Goal: Task Accomplishment & Management: Manage account settings

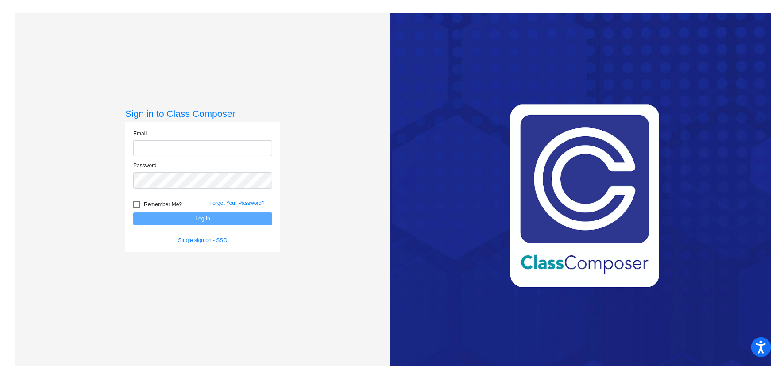
click at [231, 155] on input "email" at bounding box center [202, 148] width 139 height 16
type input "[EMAIL_ADDRESS][DOMAIN_NAME]"
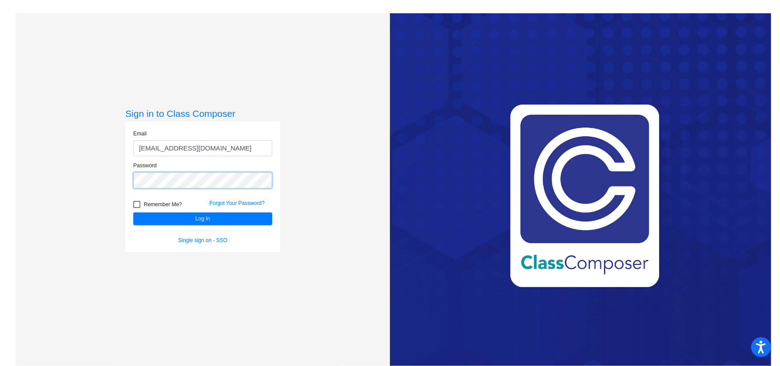
click at [133, 212] on button "Log In" at bounding box center [202, 218] width 139 height 13
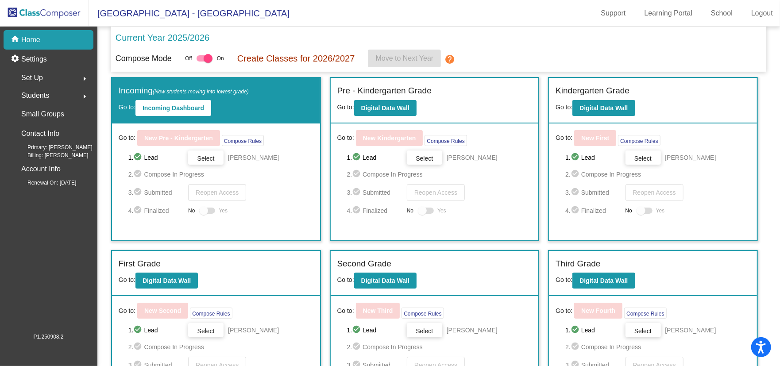
click at [600, 94] on label "Kindergarten Grade" at bounding box center [592, 91] width 74 height 13
click at [605, 105] on b "Digital Data Wall" at bounding box center [603, 107] width 48 height 7
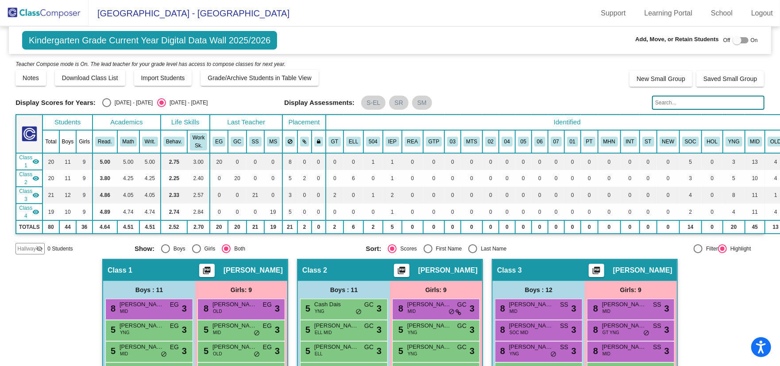
click at [734, 43] on div at bounding box center [736, 40] width 9 height 9
checkbox input "true"
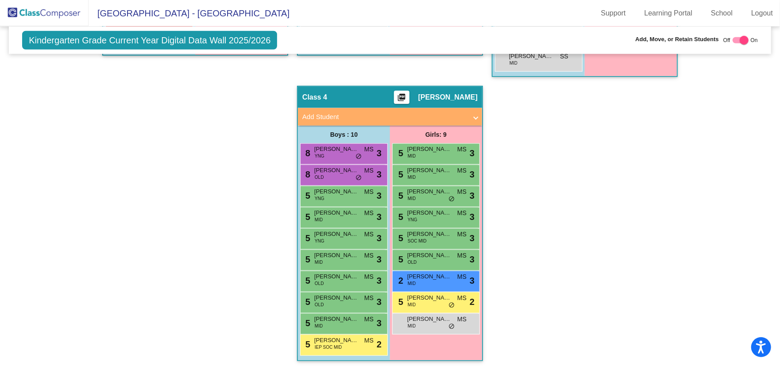
scroll to position [506, 0]
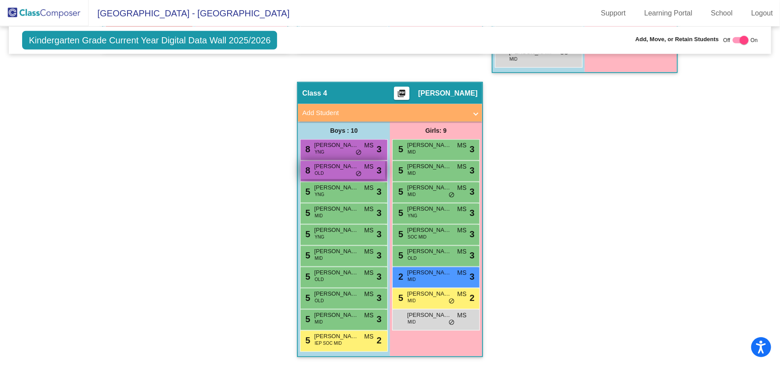
click at [331, 169] on div "8 [PERSON_NAME] OLD MS lock do_not_disturb_alt 3" at bounding box center [342, 170] width 85 height 18
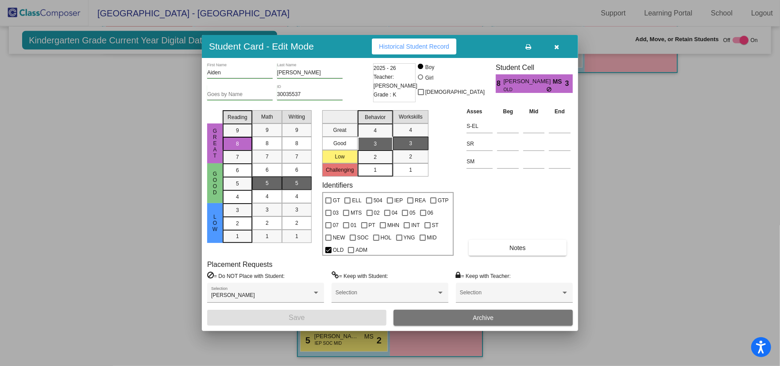
click at [466, 316] on button "Archive" at bounding box center [482, 318] width 179 height 16
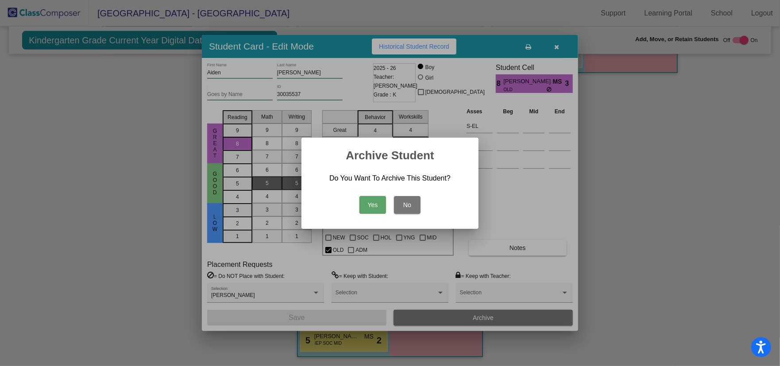
click at [373, 198] on button "Yes" at bounding box center [372, 205] width 27 height 18
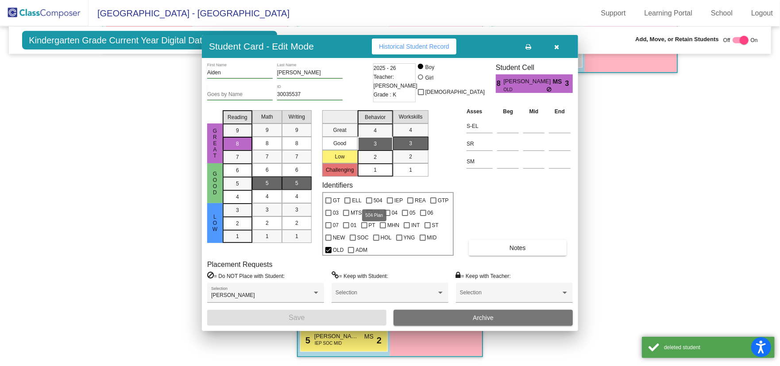
scroll to position [485, 0]
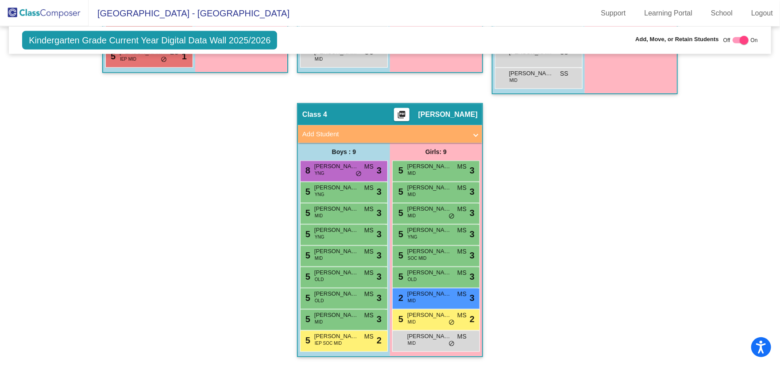
click at [701, 217] on div "Hallway - Hallway Class picture_as_pdf Add Student First Name Last Name Student…" at bounding box center [389, 71] width 749 height 589
